Goal: Find specific fact

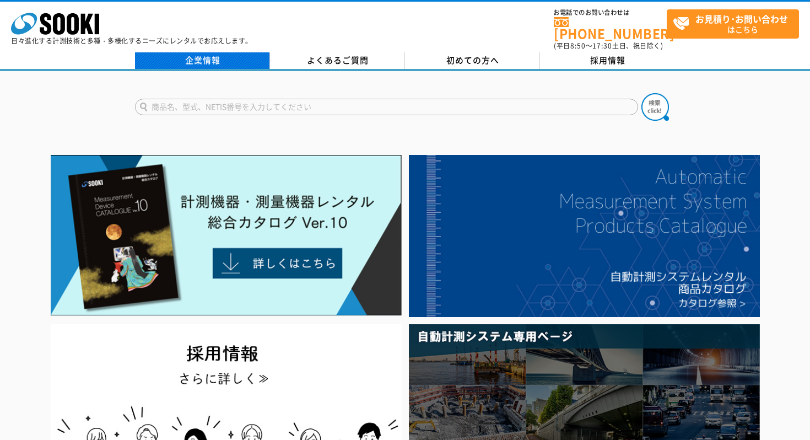
click at [222, 58] on link "企業情報" at bounding box center [202, 60] width 135 height 17
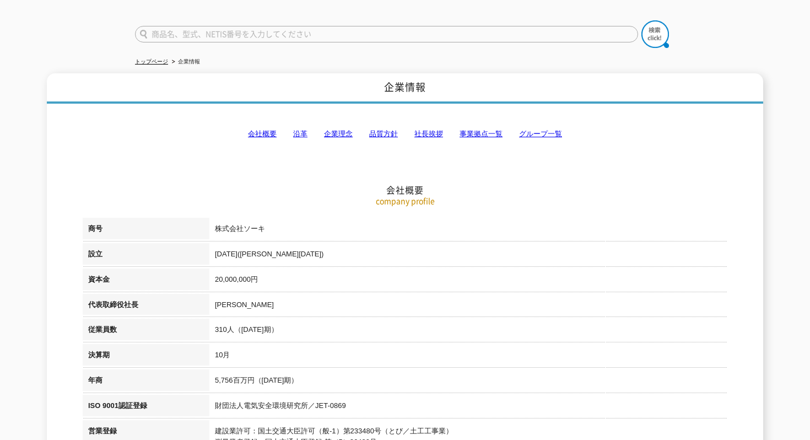
scroll to position [136, 0]
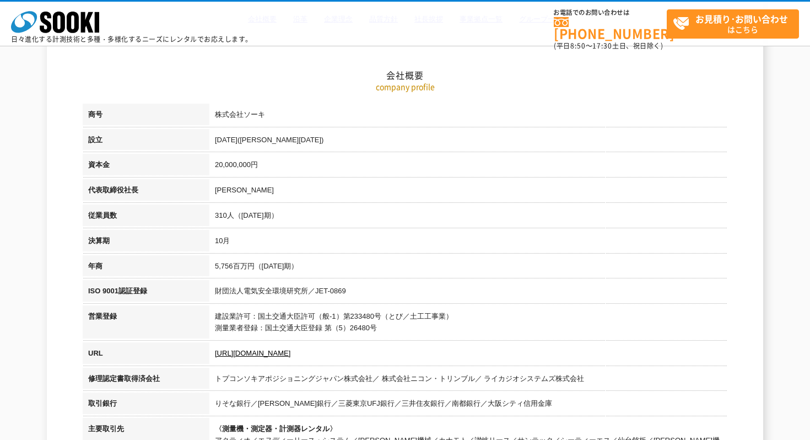
click at [391, 283] on td "財団法人電気安全環境研究所／JET-0869" at bounding box center [469, 292] width 518 height 25
drag, startPoint x: 227, startPoint y: 216, endPoint x: 212, endPoint y: 216, distance: 15.4
click at [212, 216] on td "310人（2024年10月期）" at bounding box center [469, 217] width 518 height 25
copy td "310"
